Goal: Book appointment/travel/reservation

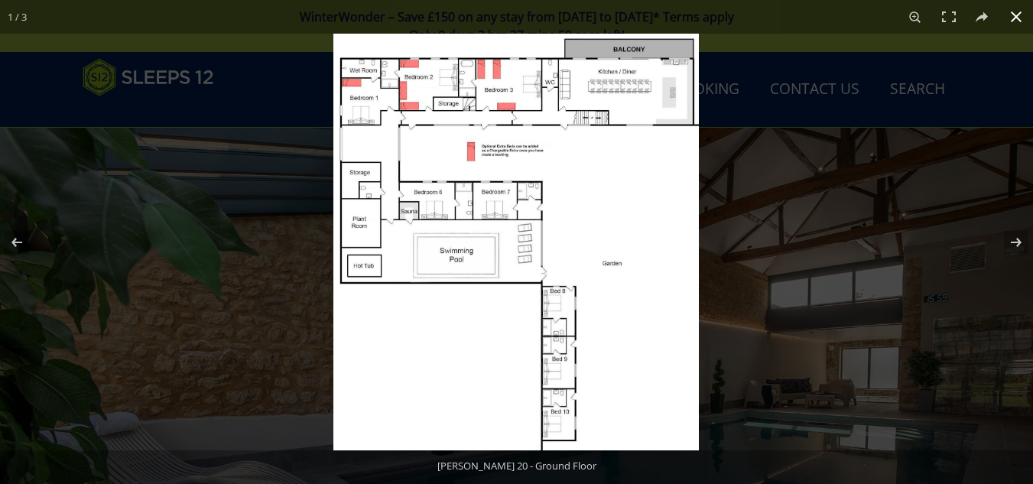
scroll to position [765, 0]
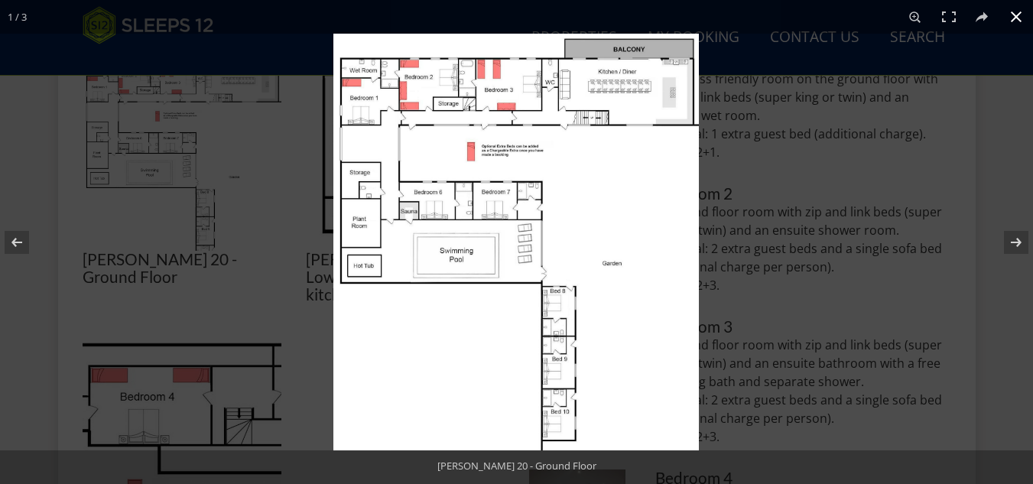
click at [1019, 13] on button at bounding box center [1016, 17] width 34 height 34
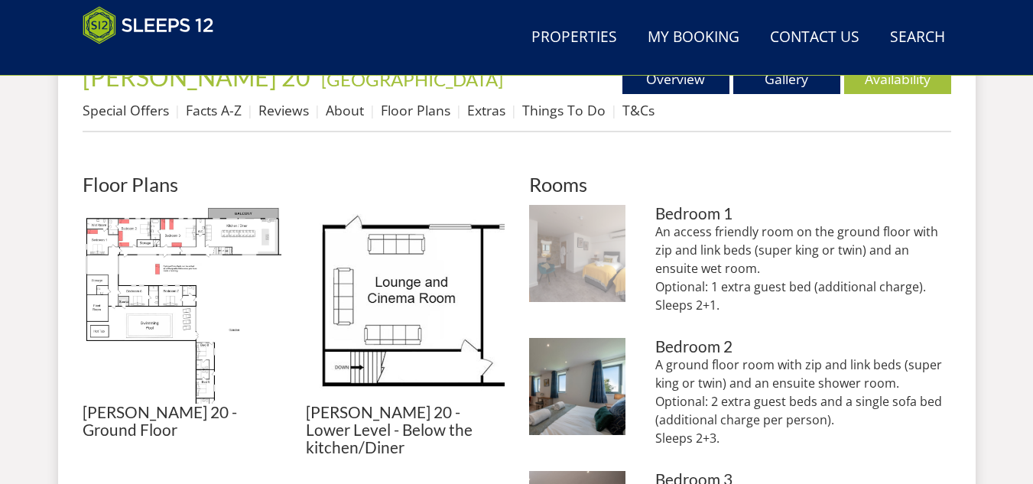
scroll to position [688, 0]
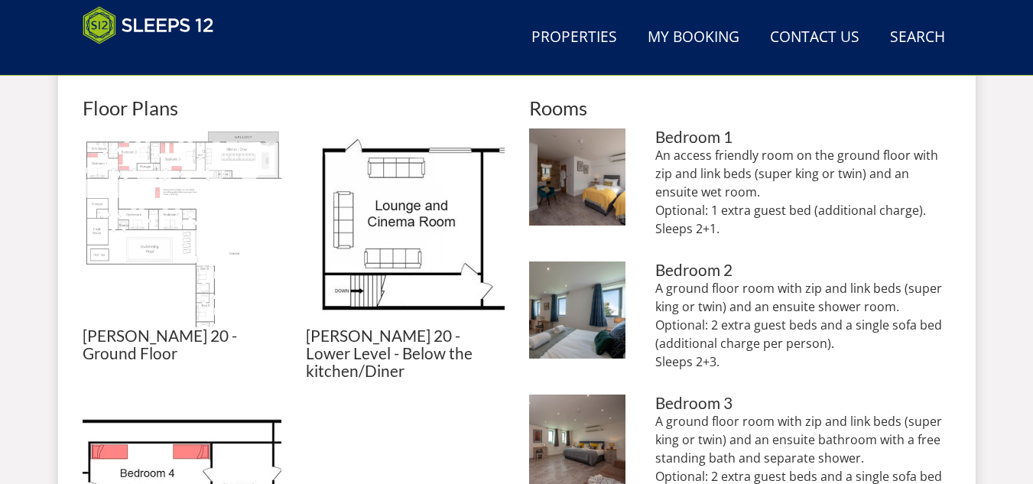
click at [206, 203] on img at bounding box center [182, 227] width 199 height 199
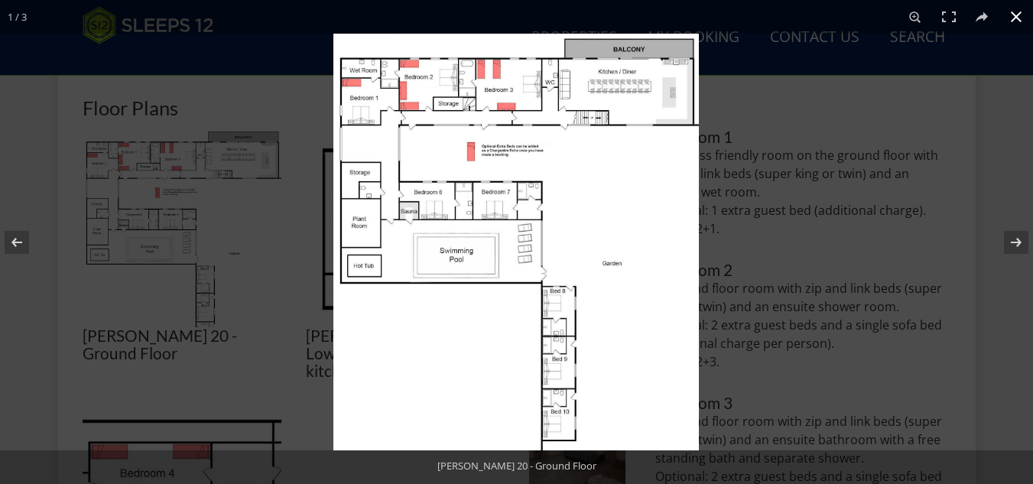
click at [1019, 17] on button at bounding box center [1016, 17] width 34 height 34
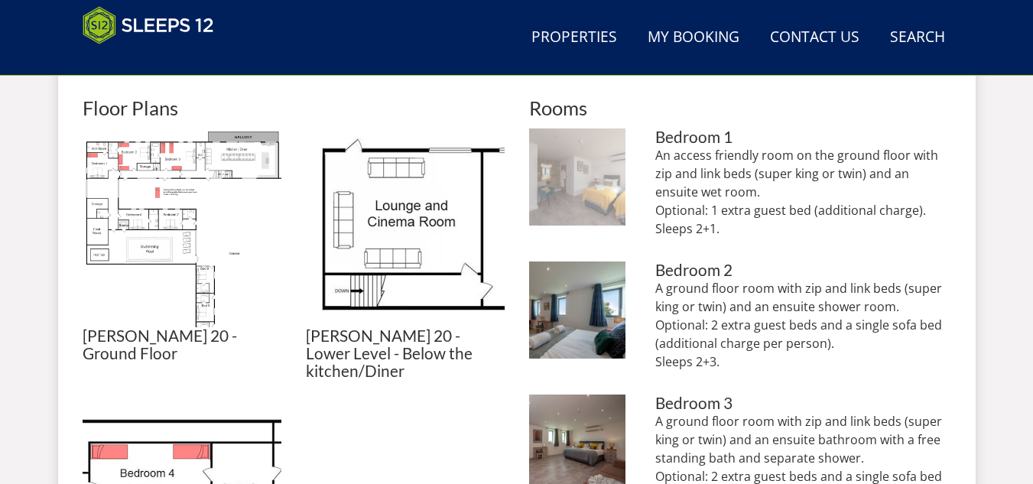
click at [572, 184] on img at bounding box center [577, 176] width 97 height 97
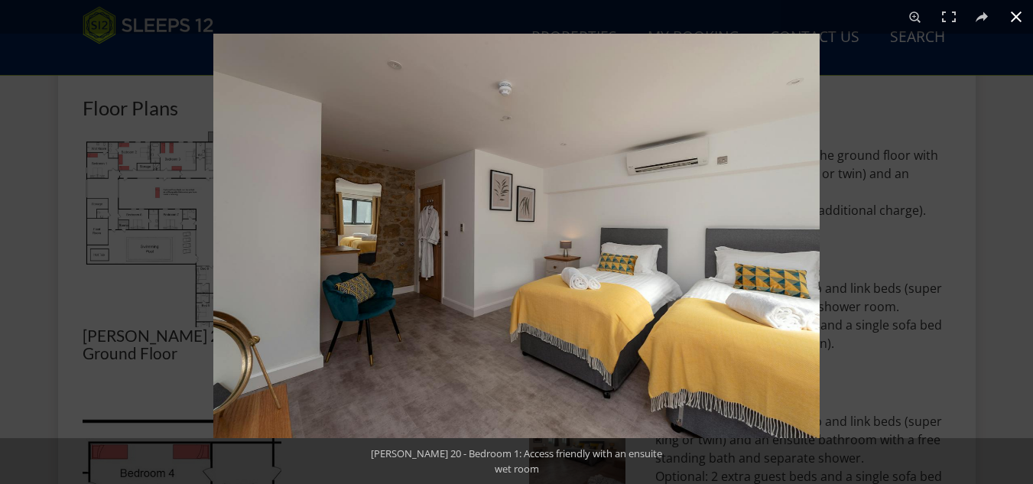
click at [1016, 11] on button at bounding box center [1016, 17] width 34 height 34
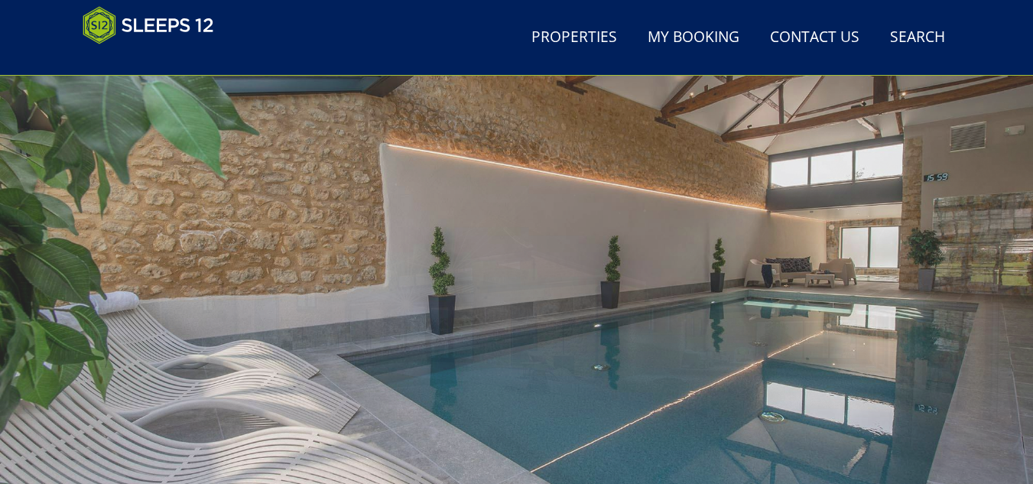
scroll to position [350, 0]
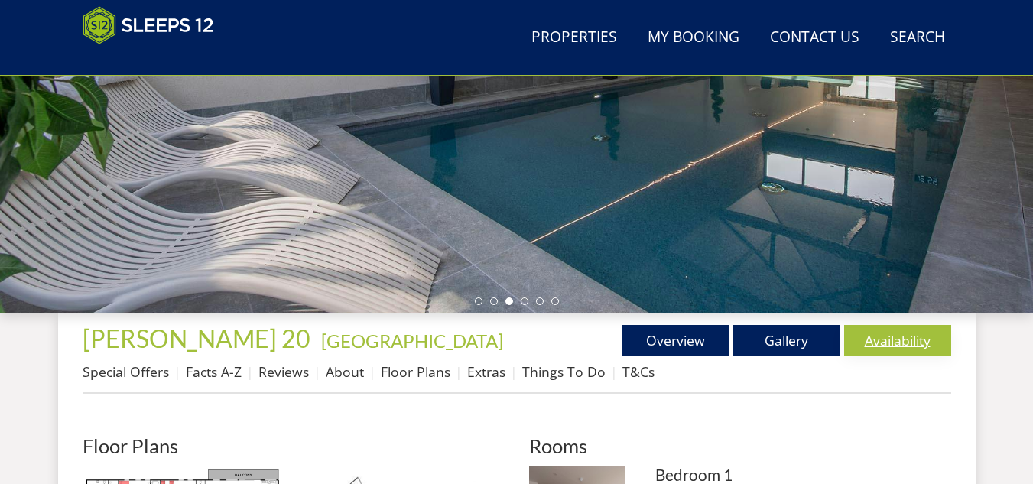
click at [907, 343] on link "Availability" at bounding box center [897, 340] width 107 height 31
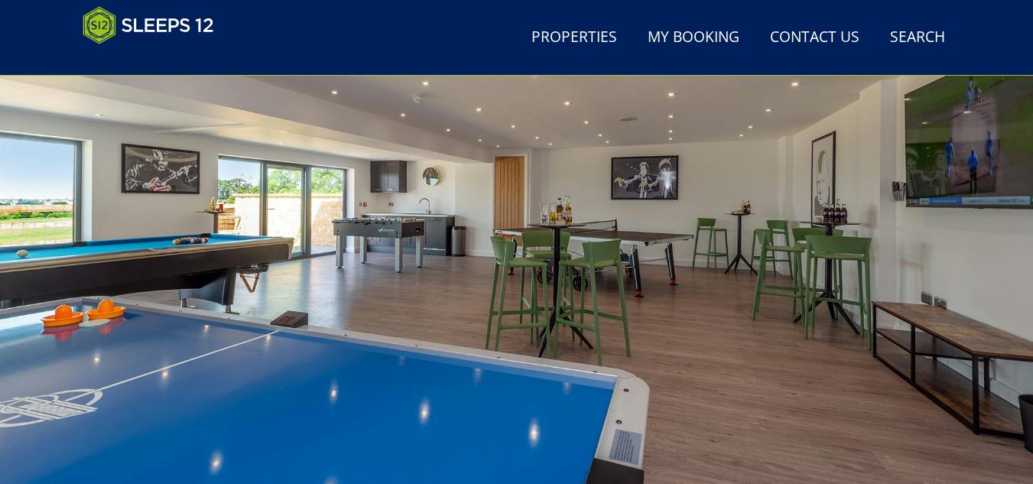
scroll to position [76, 0]
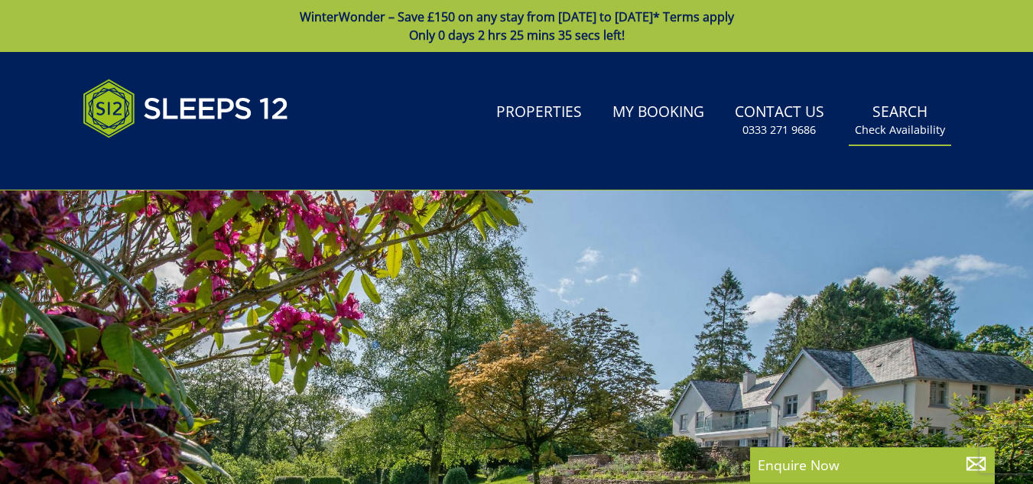
click at [895, 113] on link "Search Check Availability" at bounding box center [900, 121] width 102 height 50
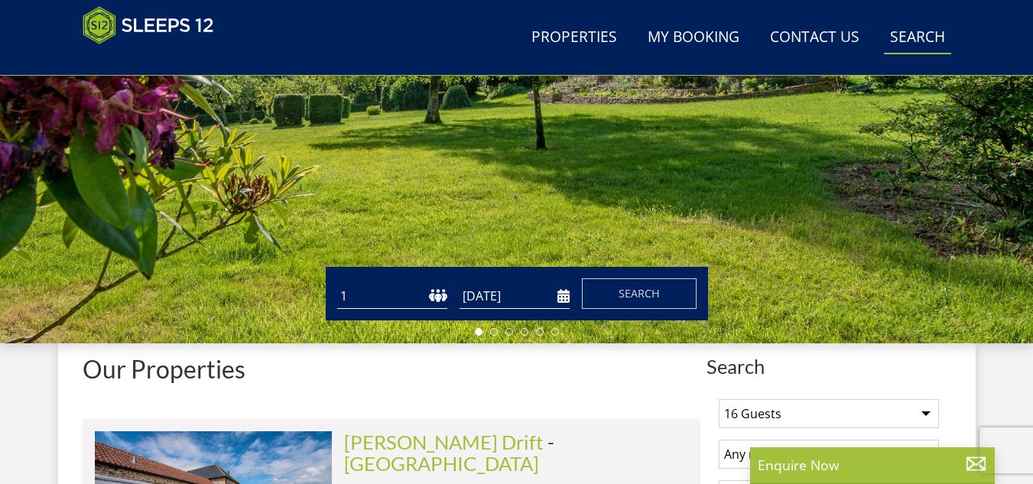
scroll to position [396, 0]
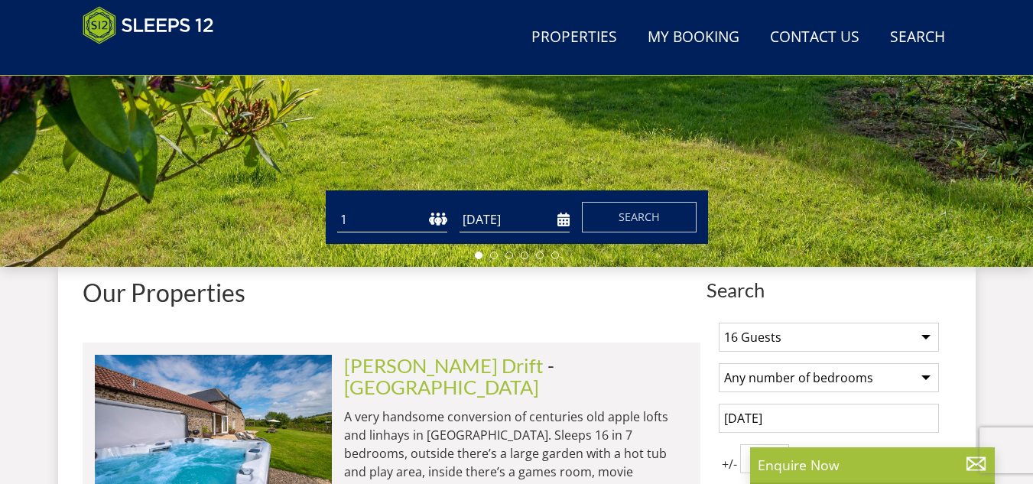
click at [562, 217] on input "16/01/2026" at bounding box center [515, 219] width 110 height 25
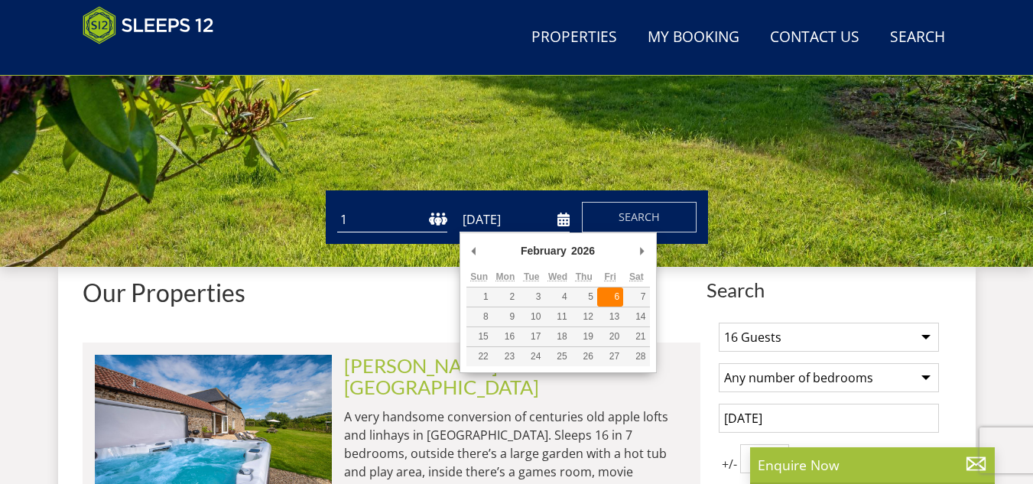
type input "06/02/2026"
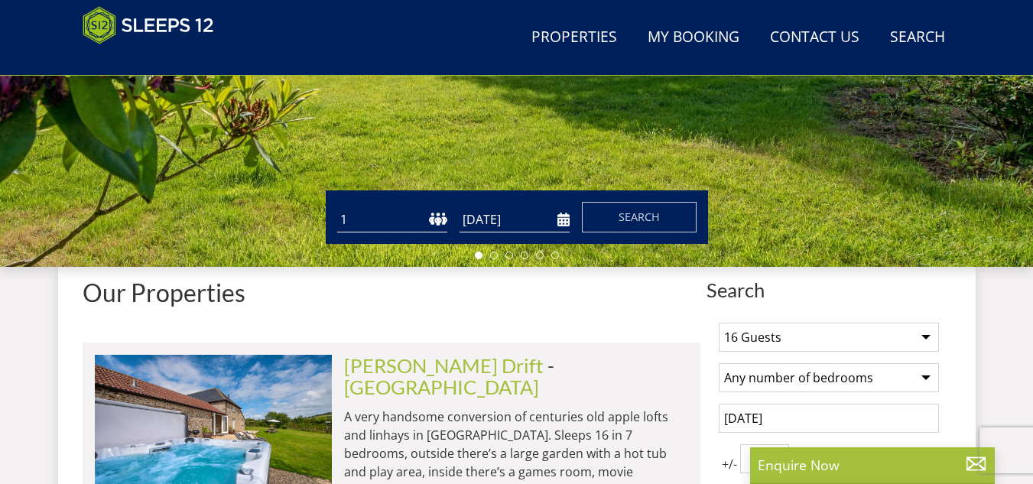
click at [434, 218] on select "1 2 3 4 5 6 7 8 9 10 11 12 13 14 15 16 17 18 19 20 21 22 23 24 25 26 27 28 29 3…" at bounding box center [392, 219] width 110 height 25
select select "30"
click at [337, 207] on select "1 2 3 4 5 6 7 8 9 10 11 12 13 14 15 16 17 18 19 20 21 22 23 24 25 26 27 28 29 3…" at bounding box center [392, 219] width 110 height 25
click at [638, 218] on span "Search" at bounding box center [639, 217] width 41 height 15
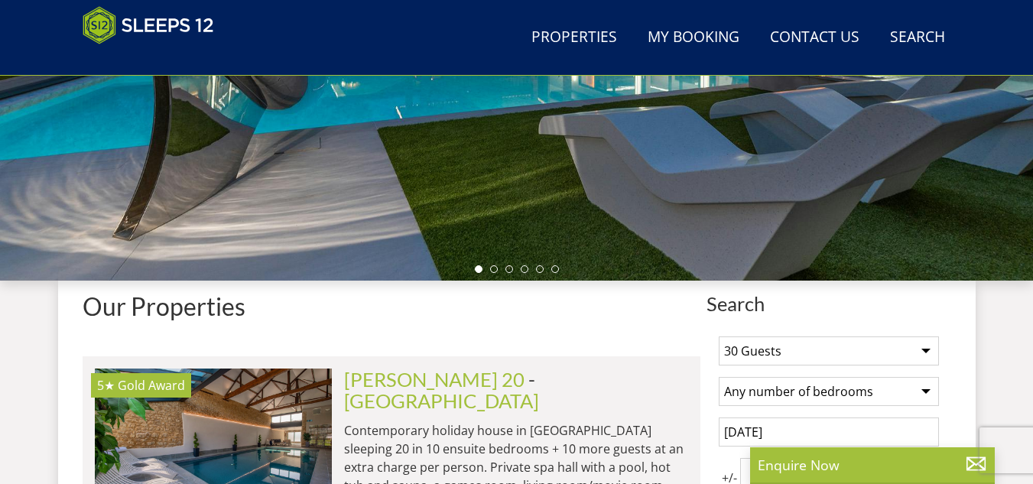
scroll to position [612, 0]
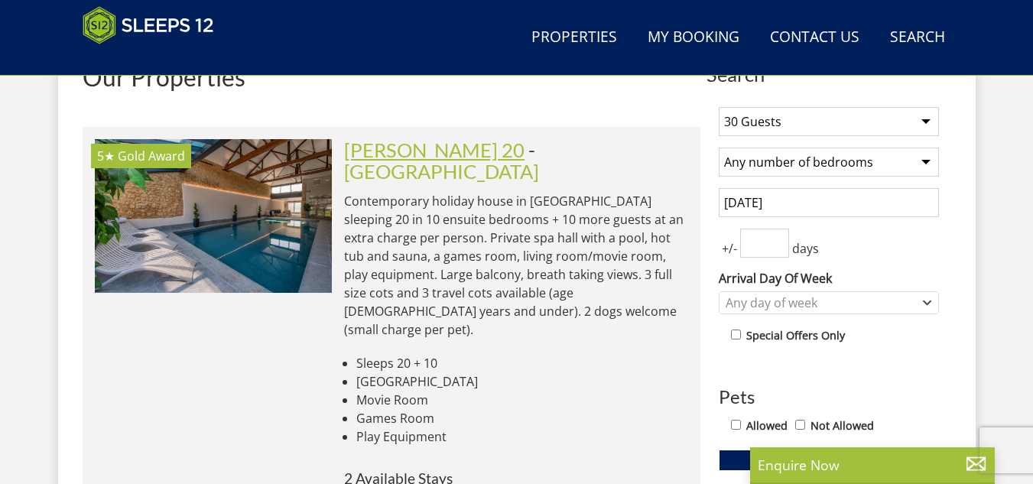
click at [411, 149] on link "[PERSON_NAME] 20" at bounding box center [434, 149] width 180 height 23
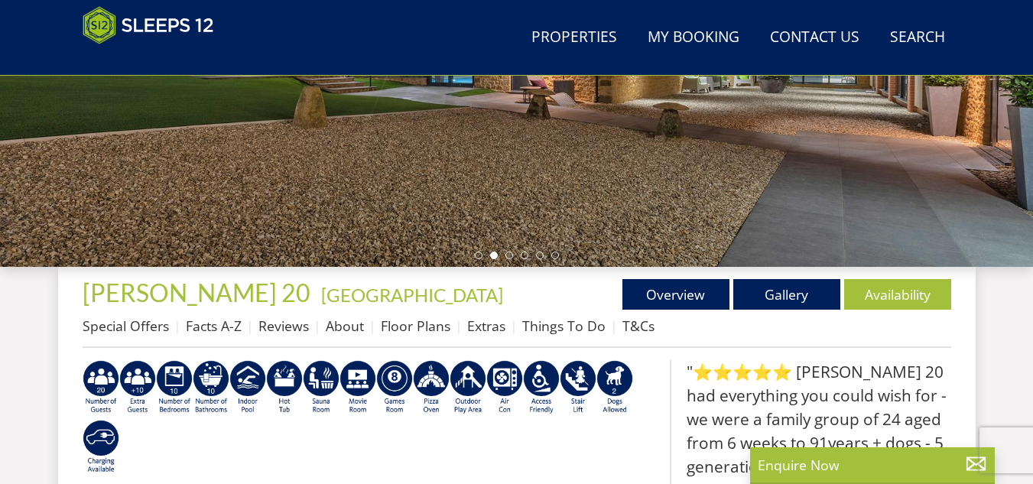
scroll to position [549, 0]
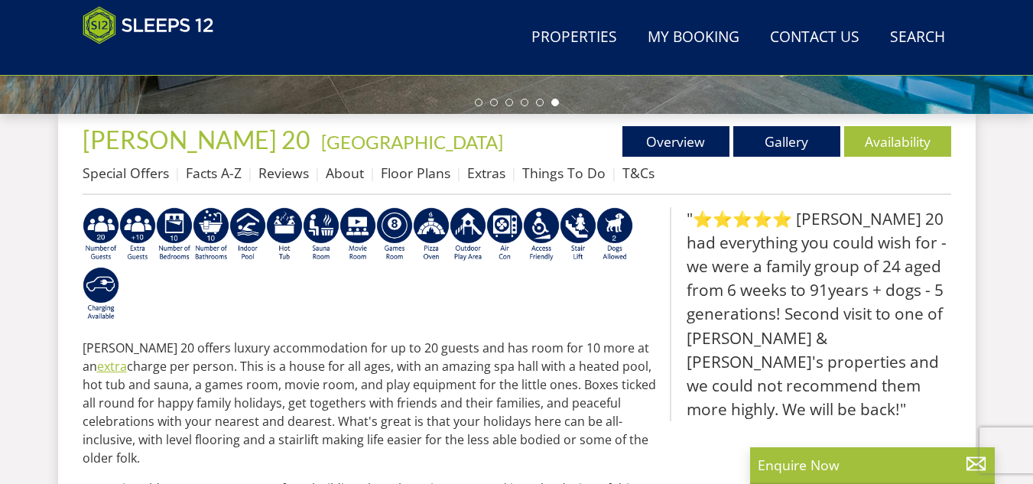
click at [127, 358] on link "extra" at bounding box center [112, 366] width 30 height 17
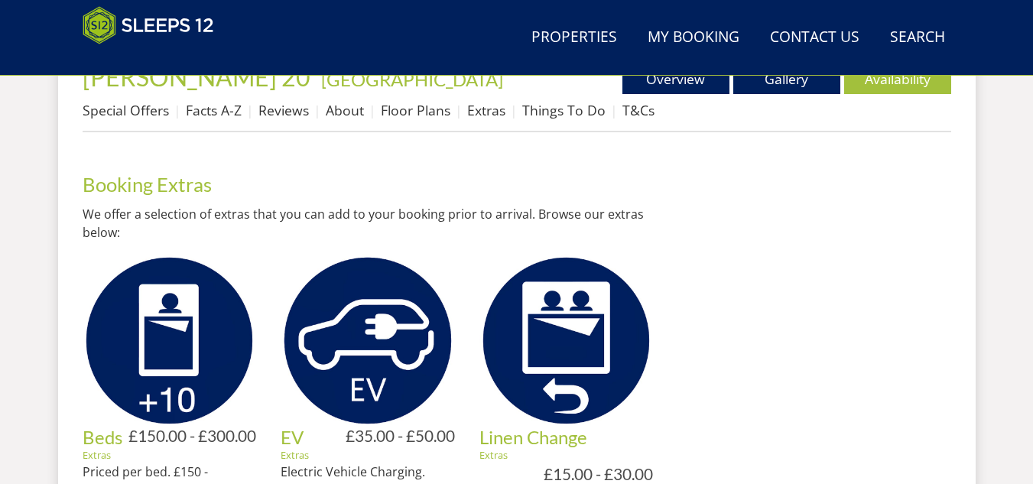
scroll to position [765, 0]
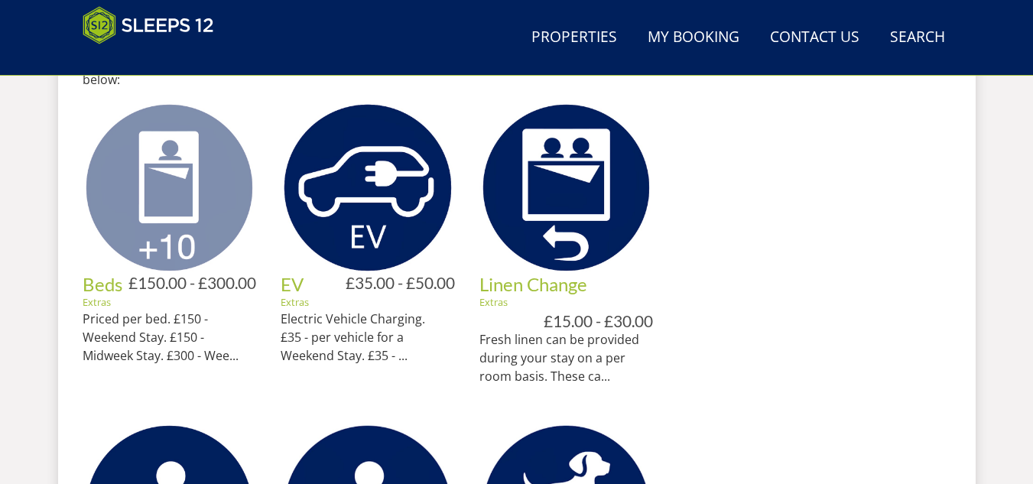
click at [170, 238] on img at bounding box center [170, 188] width 174 height 174
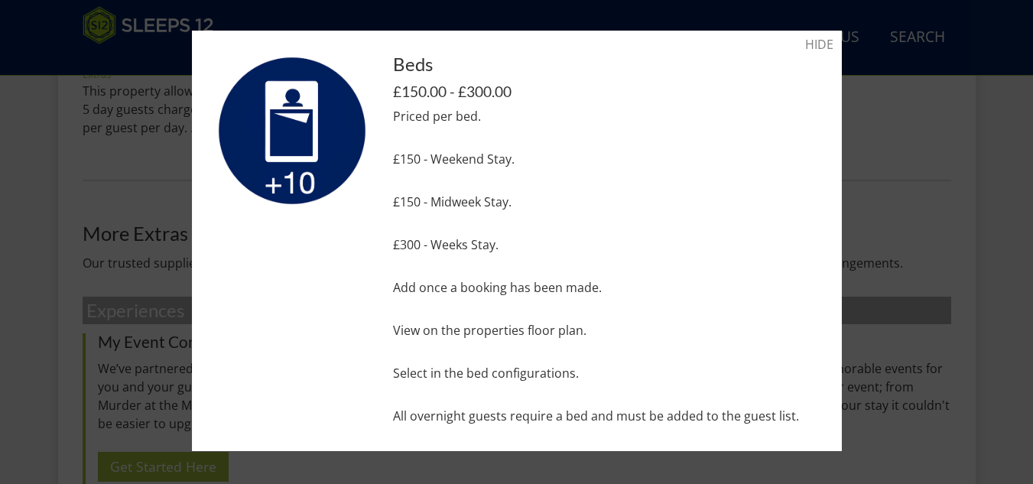
scroll to position [1328, 0]
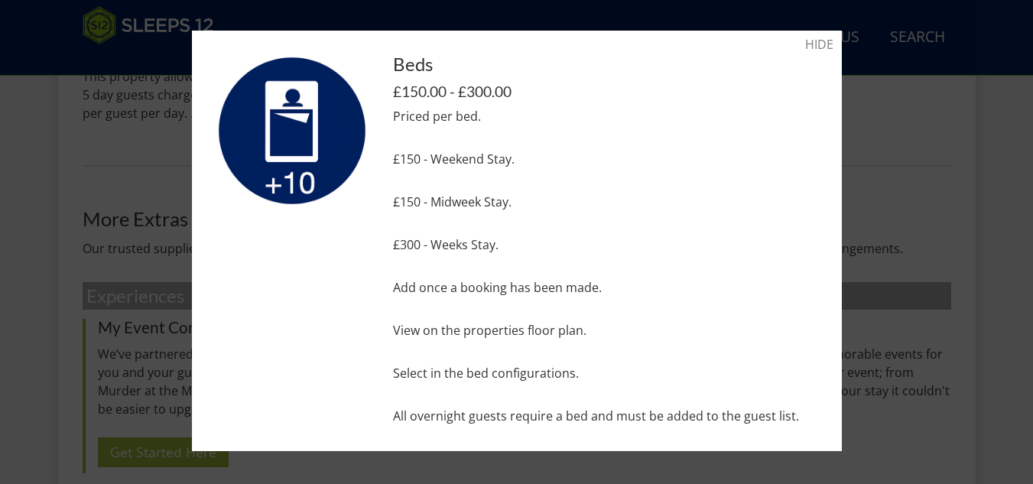
click at [953, 112] on div at bounding box center [516, 242] width 1033 height 484
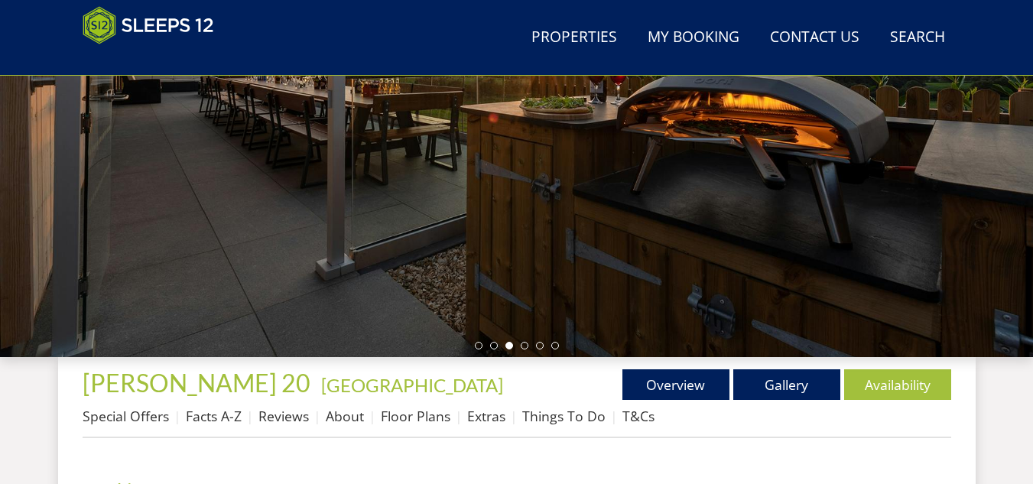
scroll to position [459, 0]
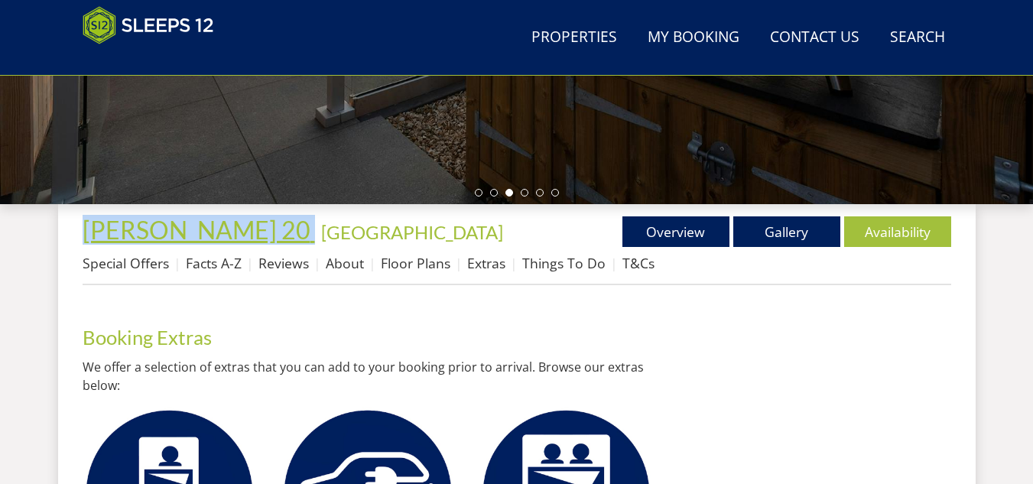
drag, startPoint x: 218, startPoint y: 231, endPoint x: 89, endPoint y: 232, distance: 129.2
click at [89, 232] on h1 "Churchill 20 - Somerset" at bounding box center [300, 229] width 434 height 27
copy link "[PERSON_NAME] 20"
